Goal: Task Accomplishment & Management: Manage account settings

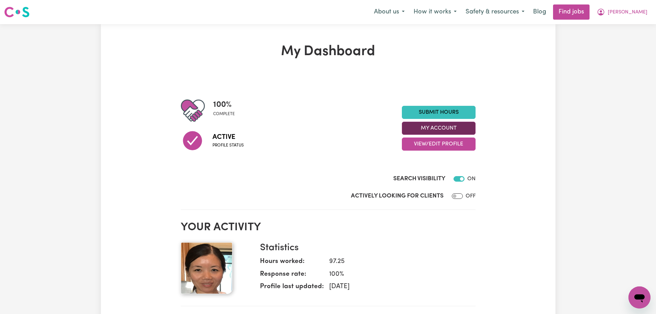
click at [426, 129] on button "My Account" at bounding box center [439, 128] width 74 height 13
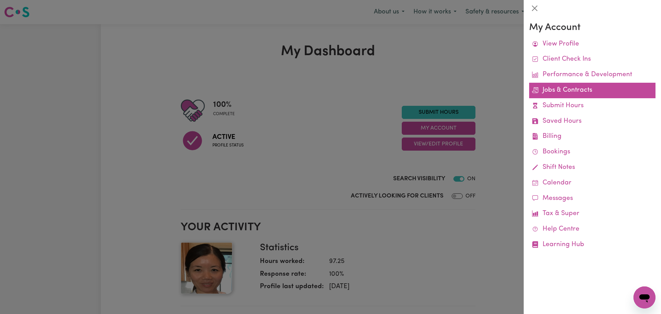
click at [577, 93] on link "Jobs & Contracts" at bounding box center [592, 90] width 126 height 15
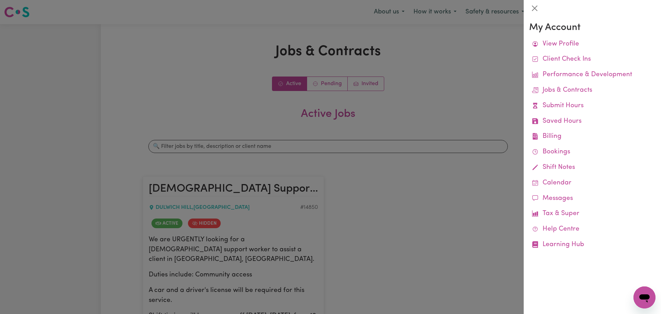
click at [301, 157] on div at bounding box center [330, 157] width 661 height 314
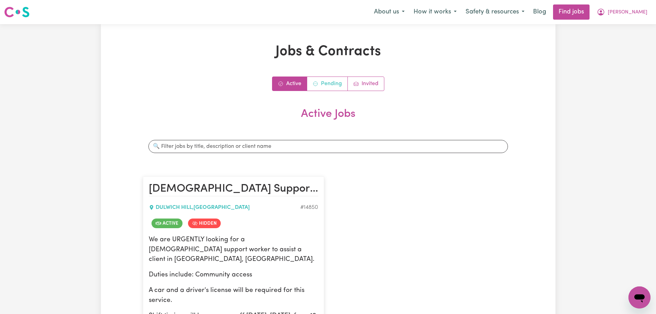
click at [338, 82] on link "Pending" at bounding box center [327, 84] width 41 height 14
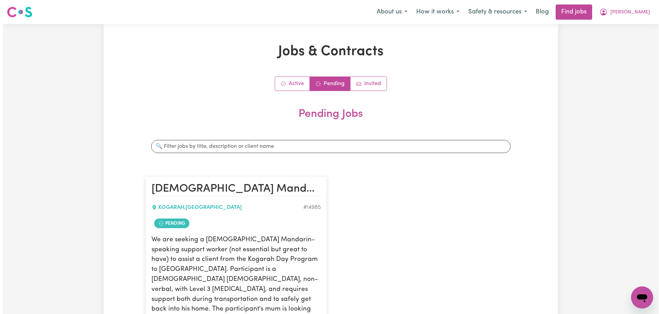
scroll to position [138, 0]
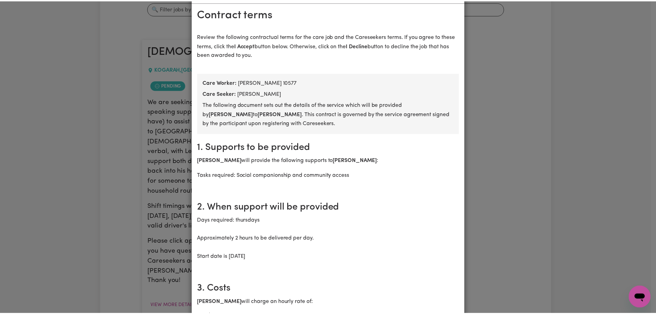
scroll to position [0, 0]
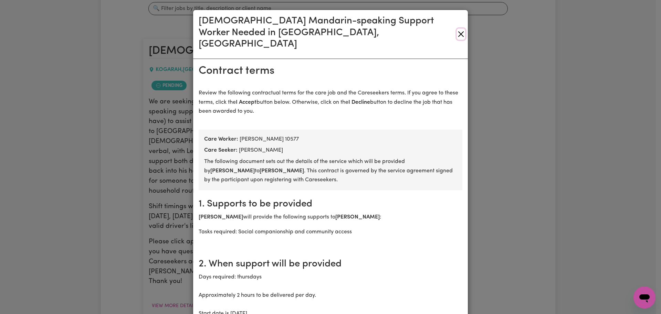
click at [457, 32] on button "Close" at bounding box center [461, 34] width 8 height 11
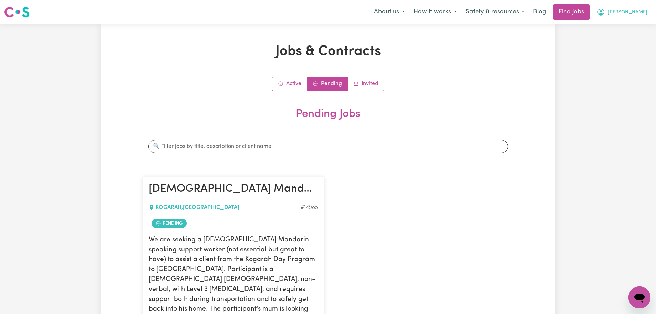
click at [632, 19] on button "[PERSON_NAME]" at bounding box center [622, 12] width 60 height 14
click at [633, 23] on link "My Account" at bounding box center [624, 26] width 54 height 13
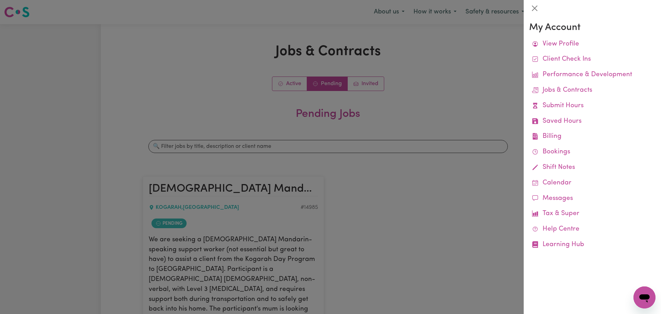
click at [539, 1] on div at bounding box center [592, 8] width 137 height 17
click at [537, 3] on button "Close" at bounding box center [534, 8] width 11 height 11
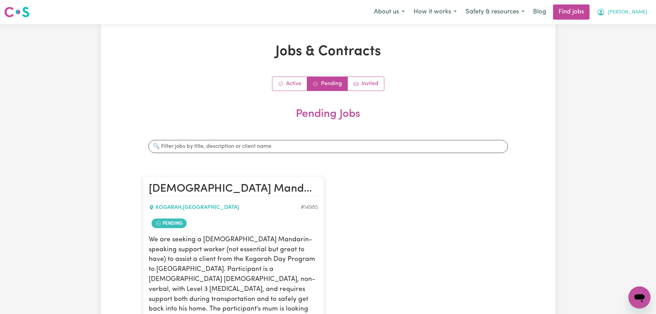
click at [637, 9] on button "[PERSON_NAME]" at bounding box center [622, 12] width 60 height 14
click at [631, 49] on link "Logout" at bounding box center [624, 52] width 54 height 13
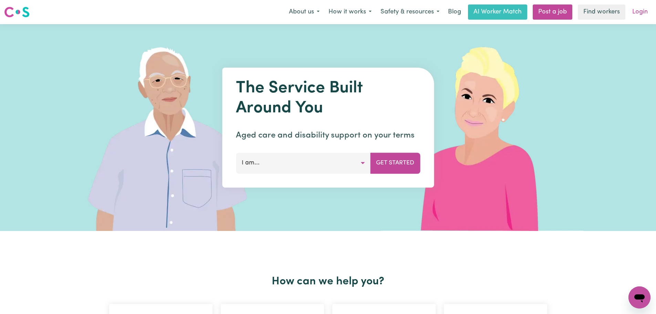
click at [643, 9] on link "Login" at bounding box center [640, 11] width 24 height 15
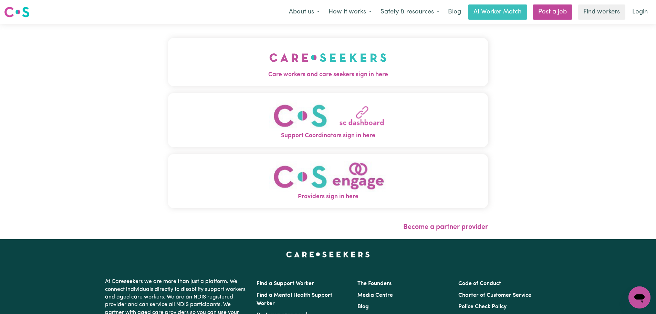
click at [229, 67] on button "Care workers and care seekers sign in here" at bounding box center [328, 62] width 320 height 48
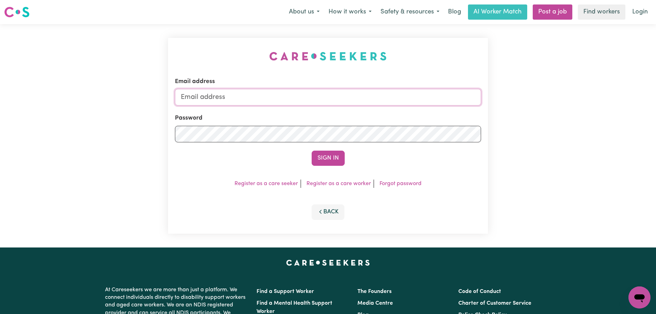
type input "[PERSON_NAME][EMAIL_ADDRESS][DOMAIN_NAME]"
click at [335, 160] on button "Sign In" at bounding box center [328, 158] width 33 height 15
